Goal: Task Accomplishment & Management: Complete application form

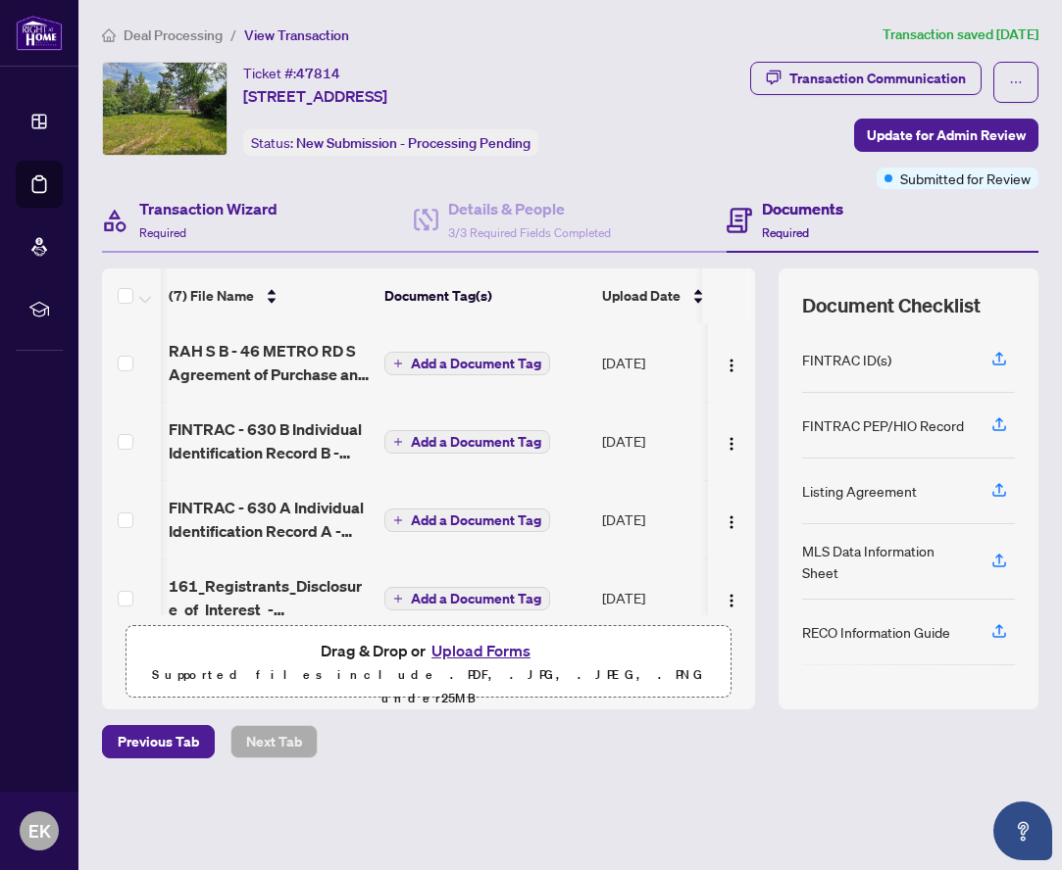
scroll to position [232, 10]
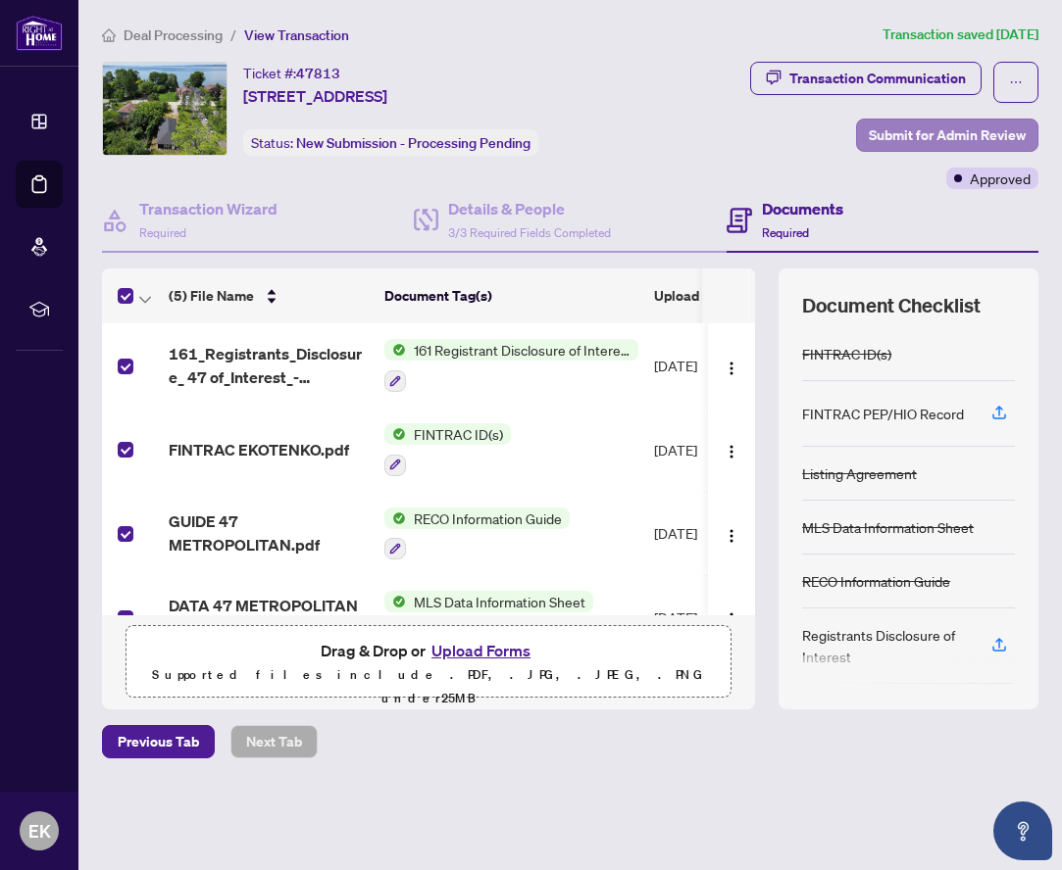
click at [975, 133] on span "Submit for Admin Review" at bounding box center [947, 135] width 157 height 31
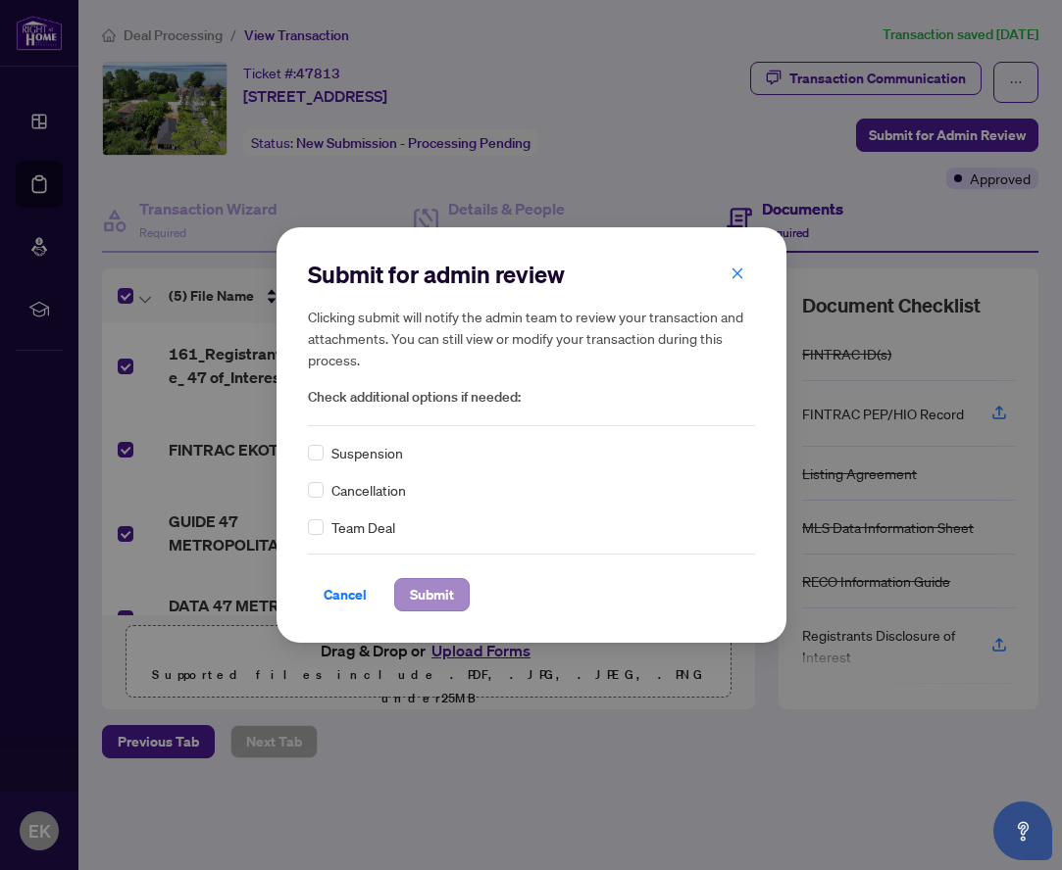
click at [427, 589] on span "Submit" at bounding box center [432, 594] width 44 height 31
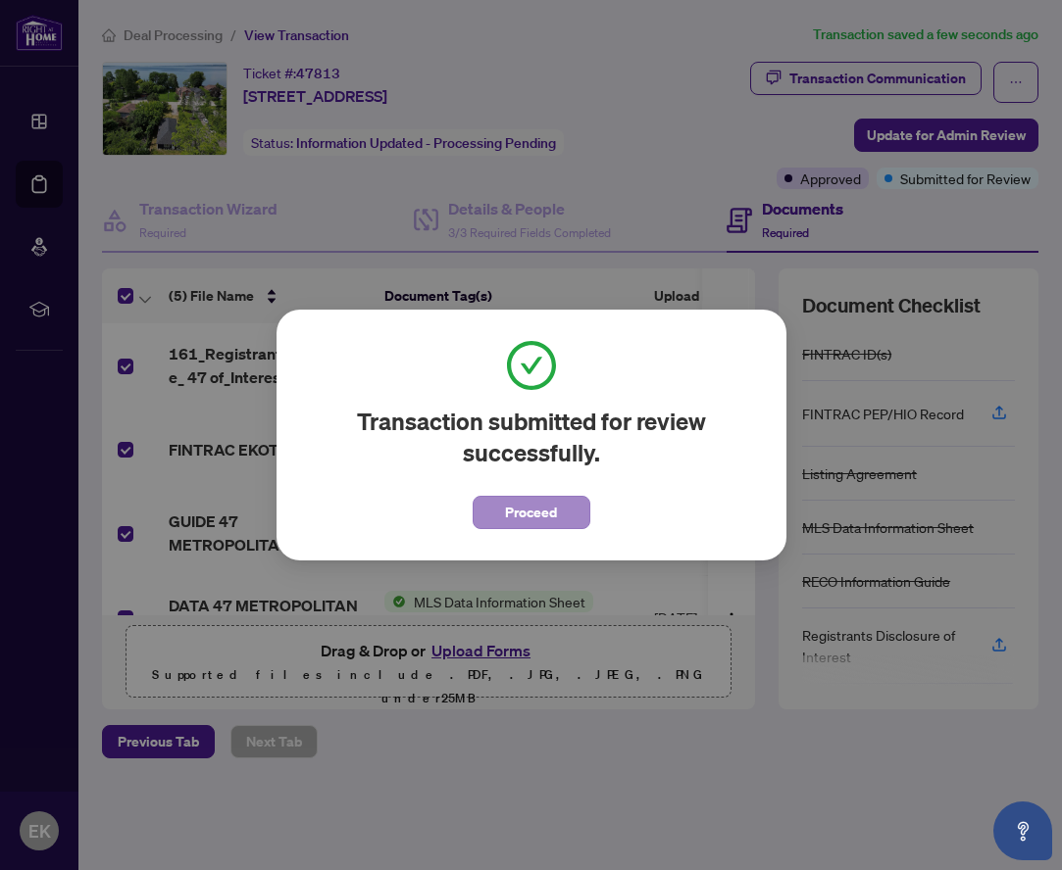
click at [516, 514] on span "Proceed" at bounding box center [531, 512] width 52 height 31
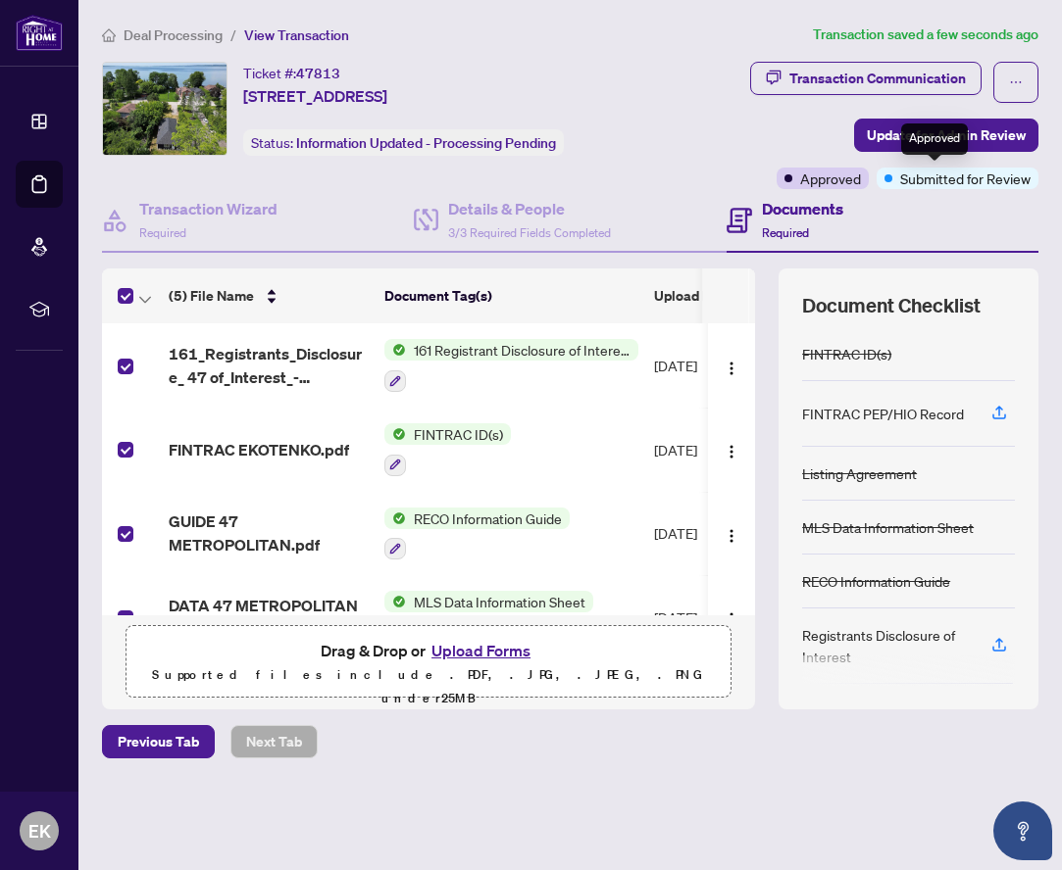
click at [861, 180] on span "Approved" at bounding box center [830, 179] width 61 height 22
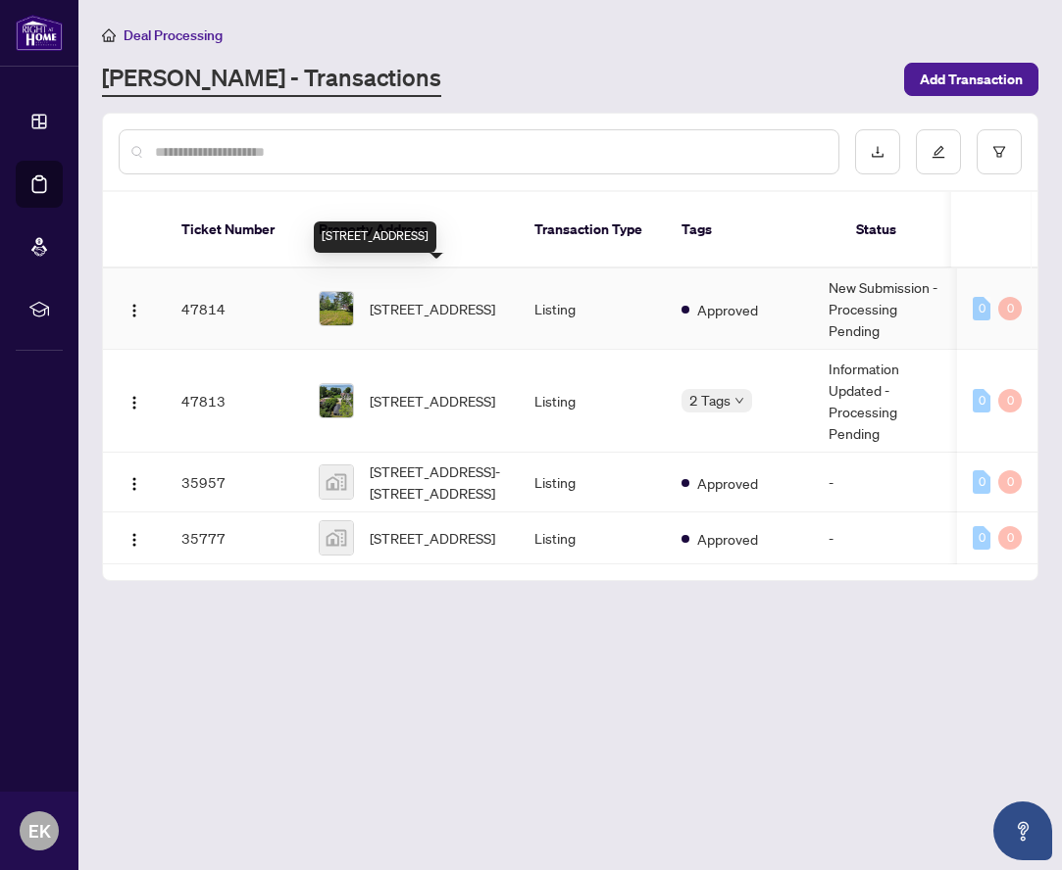
click at [373, 298] on span "[STREET_ADDRESS]" at bounding box center [432, 309] width 125 height 22
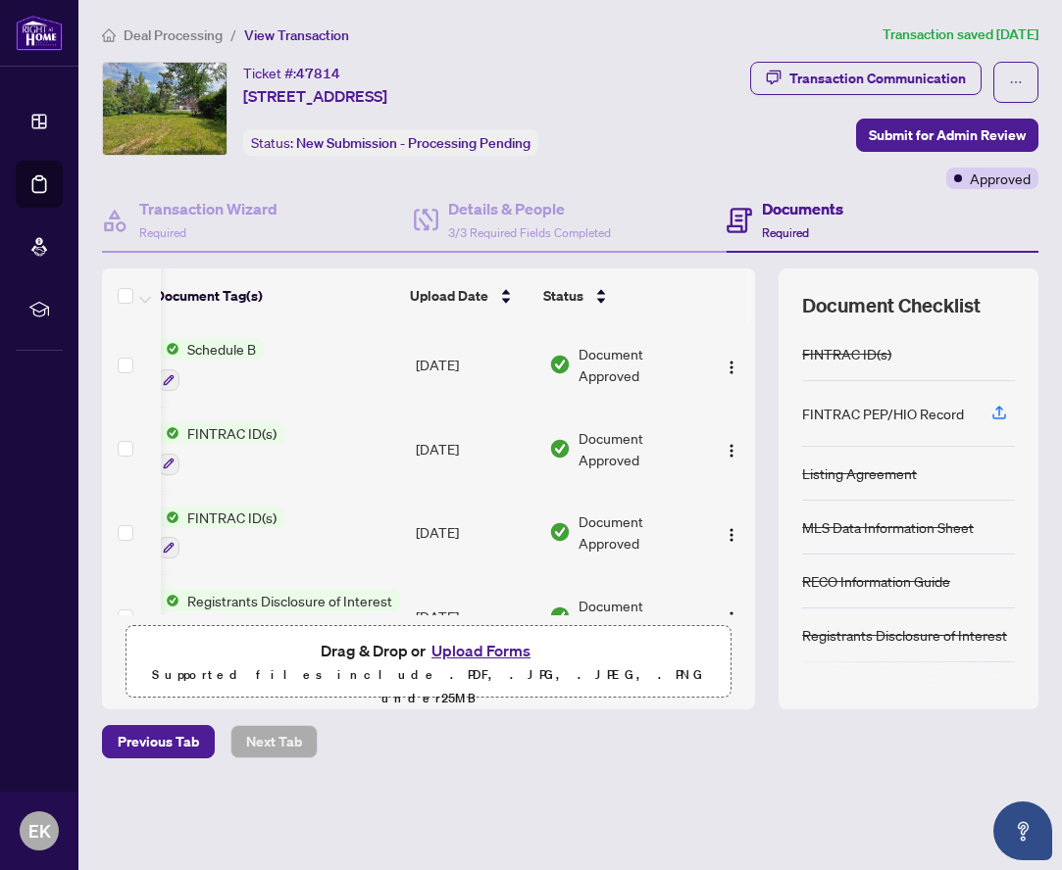
scroll to position [1, 229]
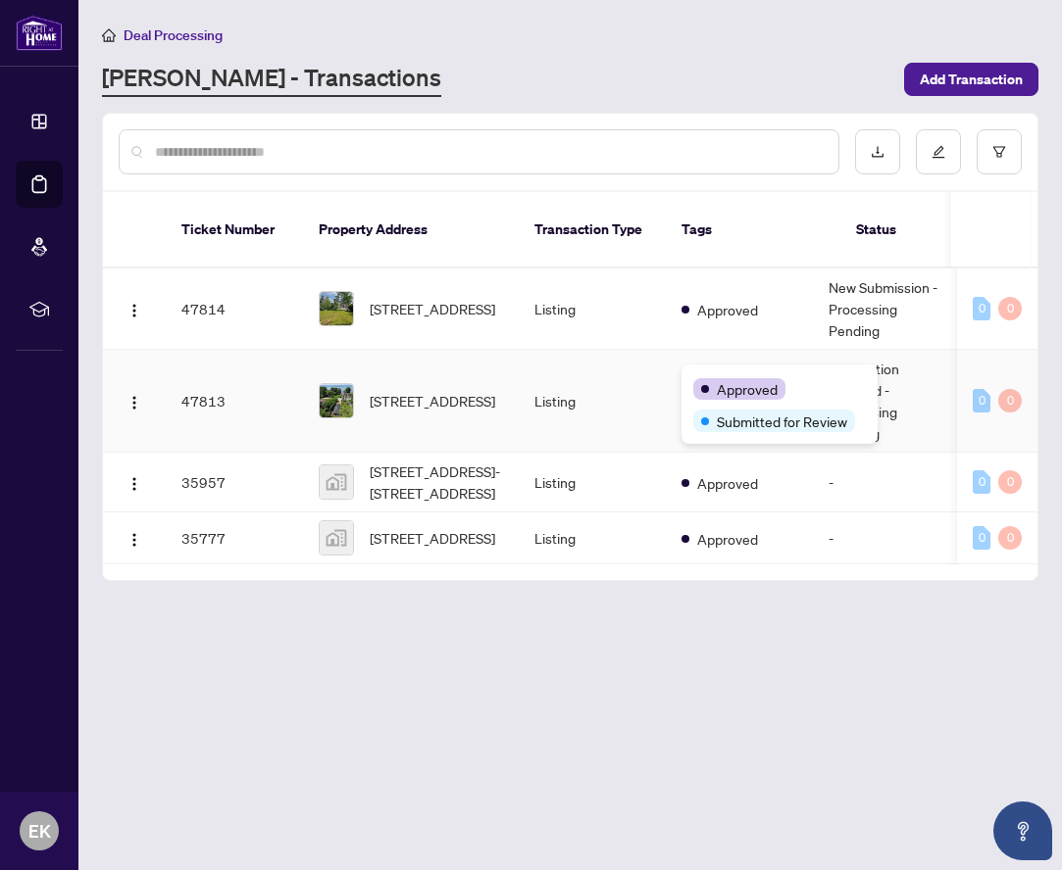
click at [714, 379] on div "Approved" at bounding box center [739, 389] width 92 height 22
click at [721, 395] on span "Approved" at bounding box center [747, 389] width 61 height 22
click at [797, 568] on div "Ticket Number Property Address Transaction Type Tags Status Project Name MLS # …" at bounding box center [570, 386] width 934 height 388
click at [734, 393] on span "Approved" at bounding box center [747, 389] width 61 height 22
click at [813, 544] on td "Approved" at bounding box center [739, 539] width 147 height 52
